Goal: Find specific page/section: Find specific page/section

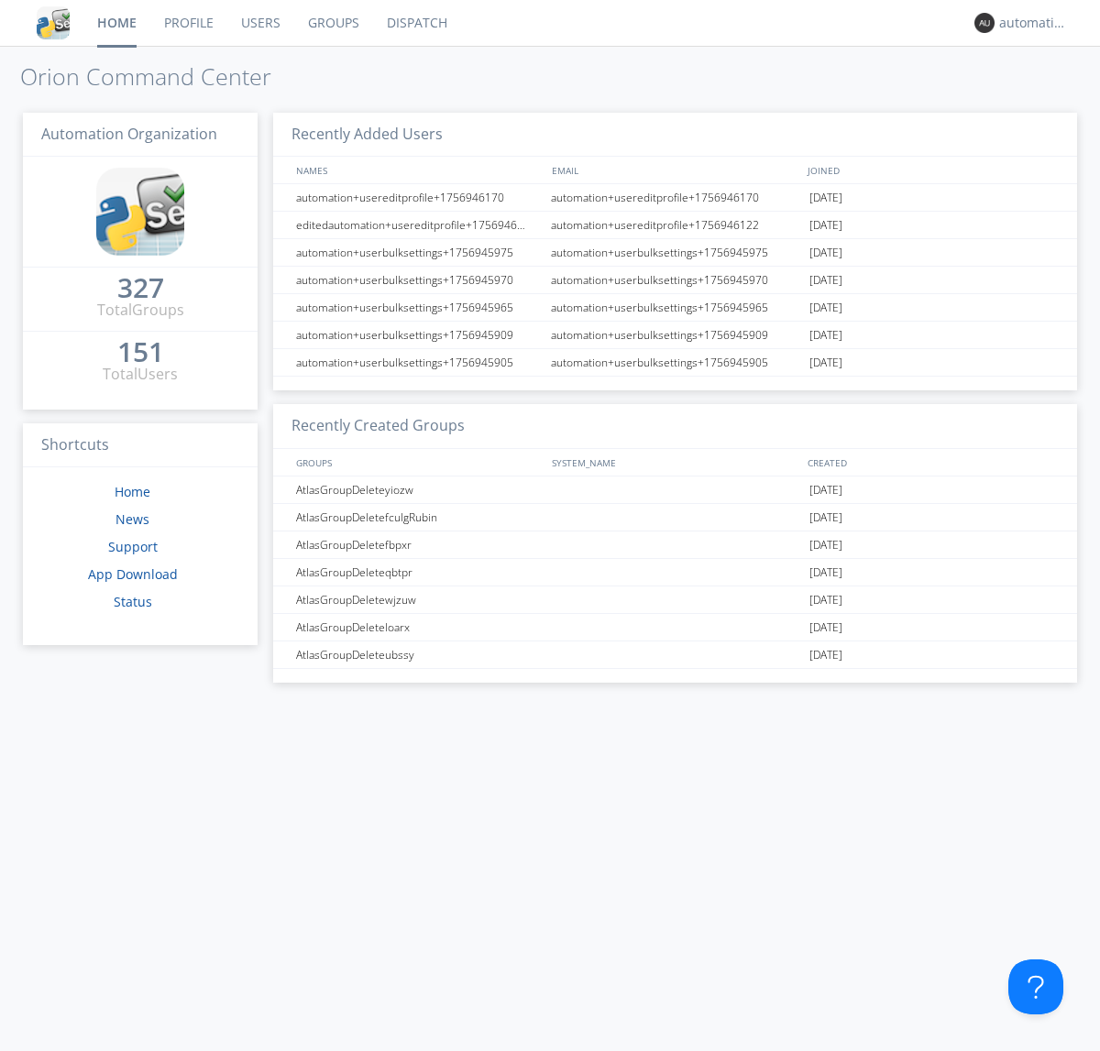
click at [415, 23] on link "Dispatch" at bounding box center [417, 23] width 88 height 46
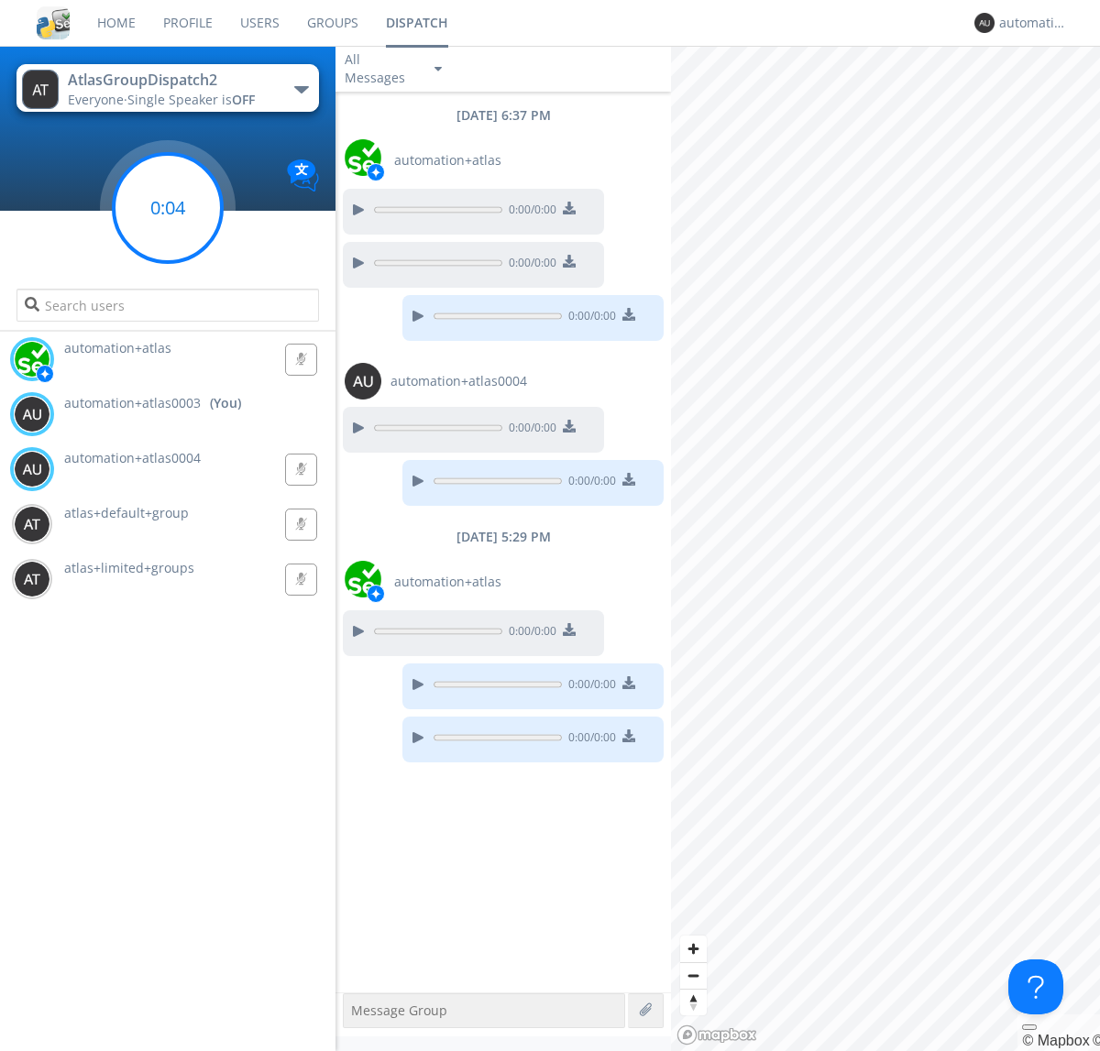
click at [168, 208] on g at bounding box center [168, 208] width 108 height 108
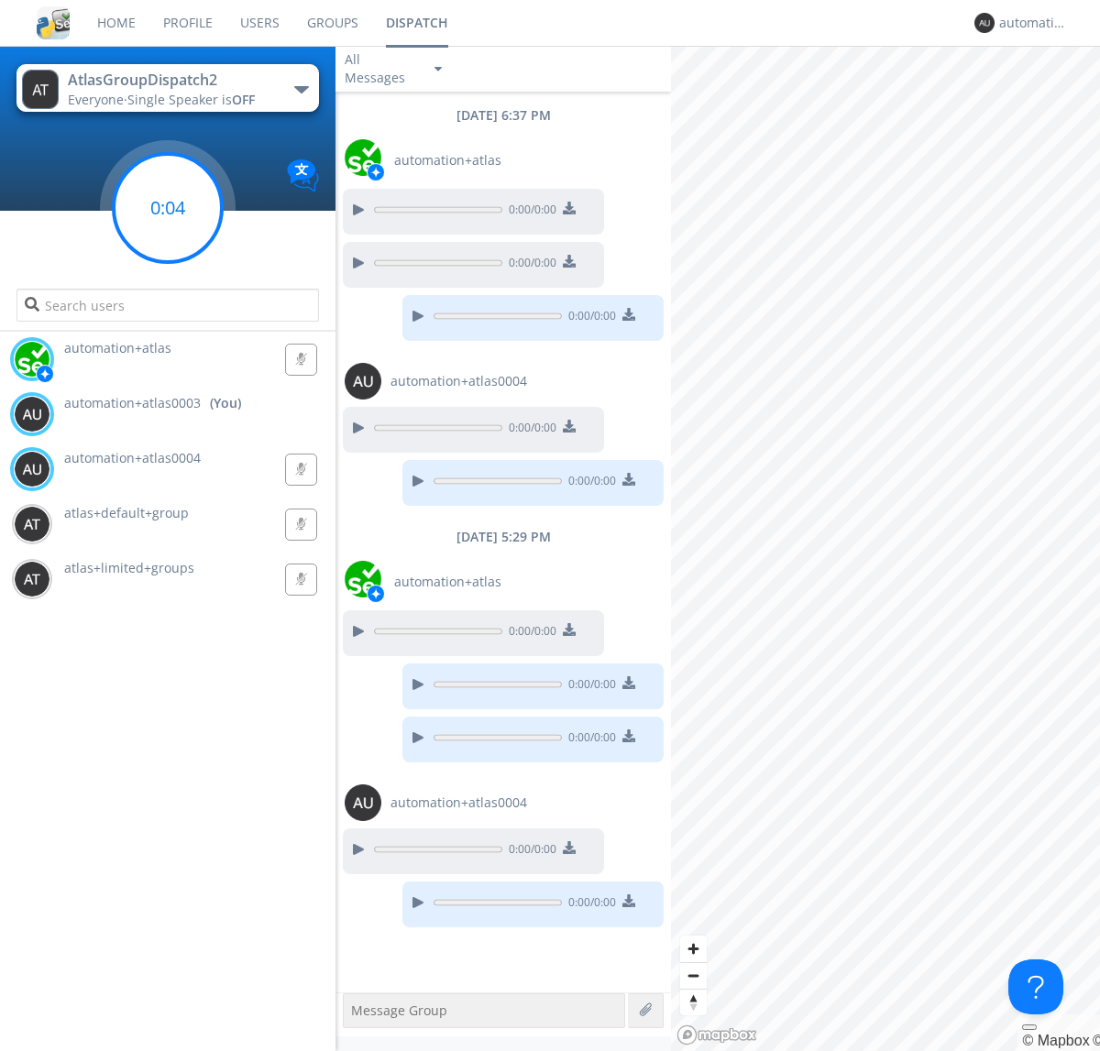
click at [168, 208] on g at bounding box center [168, 208] width 108 height 108
click at [1029, 23] on div "automation+atlas0003" at bounding box center [1033, 23] width 69 height 18
